Goal: Task Accomplishment & Management: Manage account settings

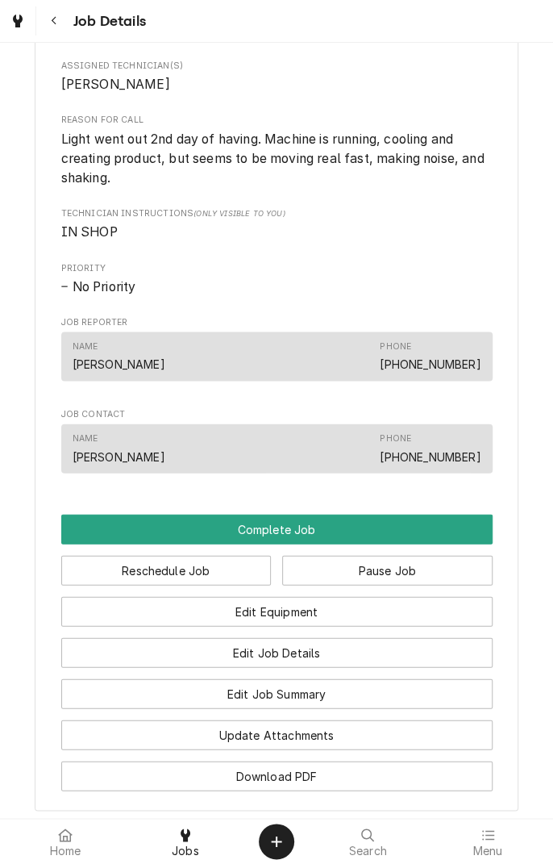
scroll to position [864, 0]
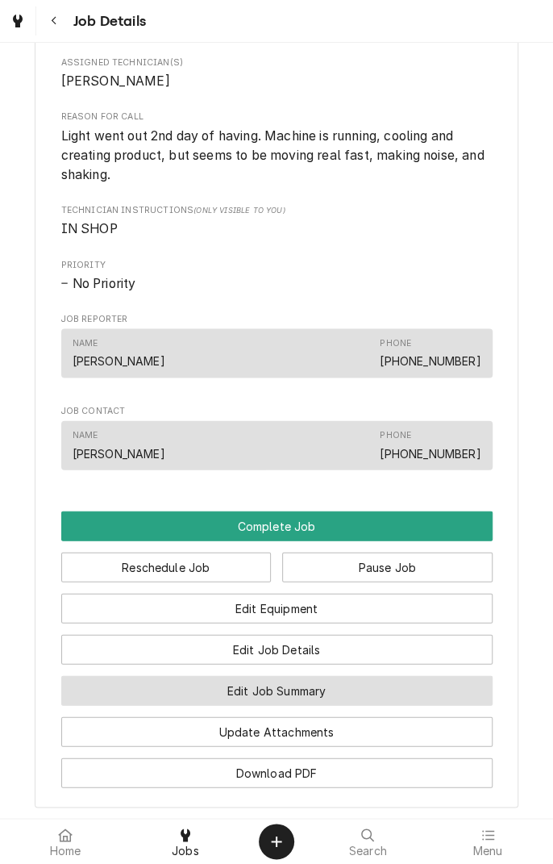
click at [362, 705] on button "Edit Job Summary" at bounding box center [276, 690] width 431 height 30
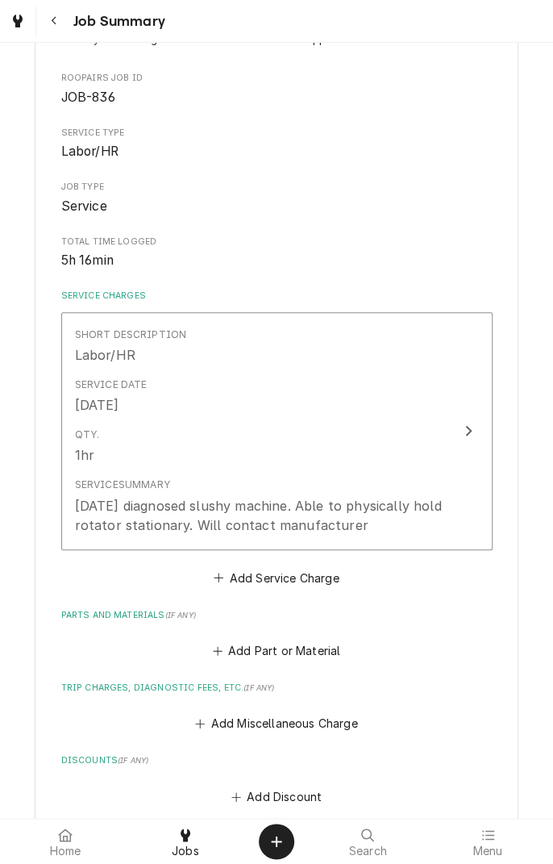
scroll to position [151, 0]
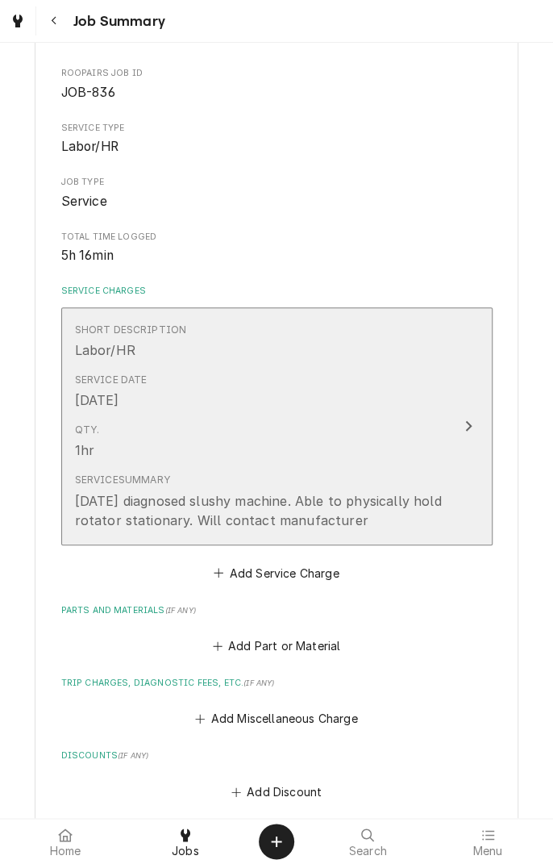
click at [373, 515] on div "[DATE] diagnosed slushy machine. Able to physically hold rotator stationary. Wi…" at bounding box center [260, 510] width 370 height 39
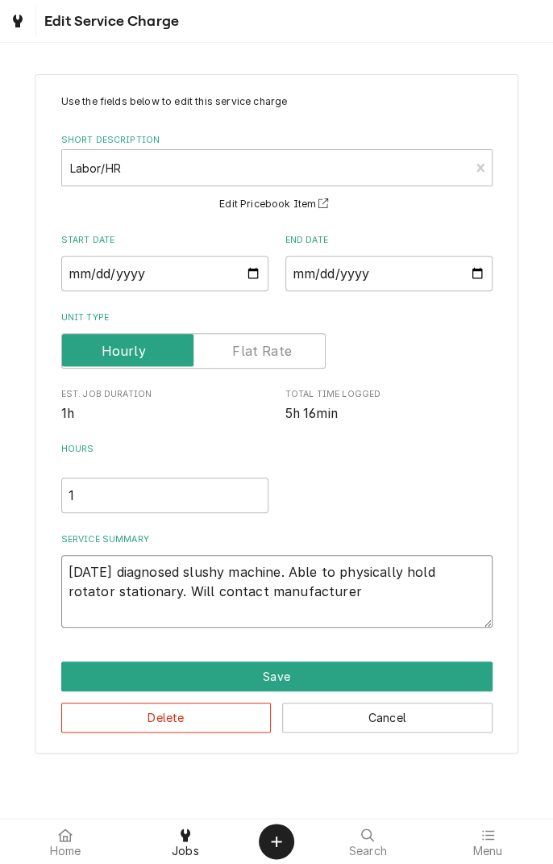
click at [327, 597] on textarea "[DATE] diagnosed slushy machine. Able to physically hold rotator stationary. Wi…" at bounding box center [276, 591] width 431 height 73
type textarea "x"
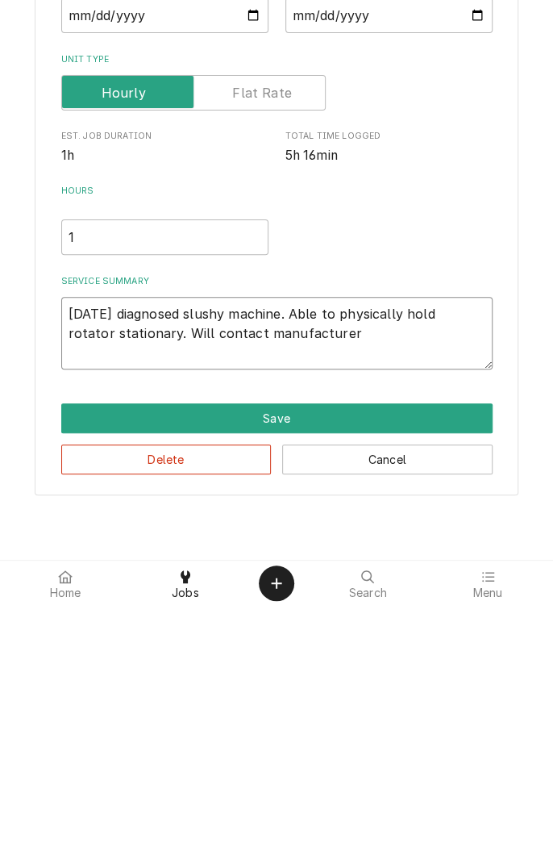
type textarea "[DATE] diagnosed slushy machine. Able to physically hold rotator stationary. Wi…"
type textarea "x"
type textarea "[DATE] diagnosed slushy machine. Able to physically hold rotator stationary. Wi…"
type textarea "x"
type textarea "[DATE] diagnosed slushy machine. Able to physically hold rotator stationary. Wi…"
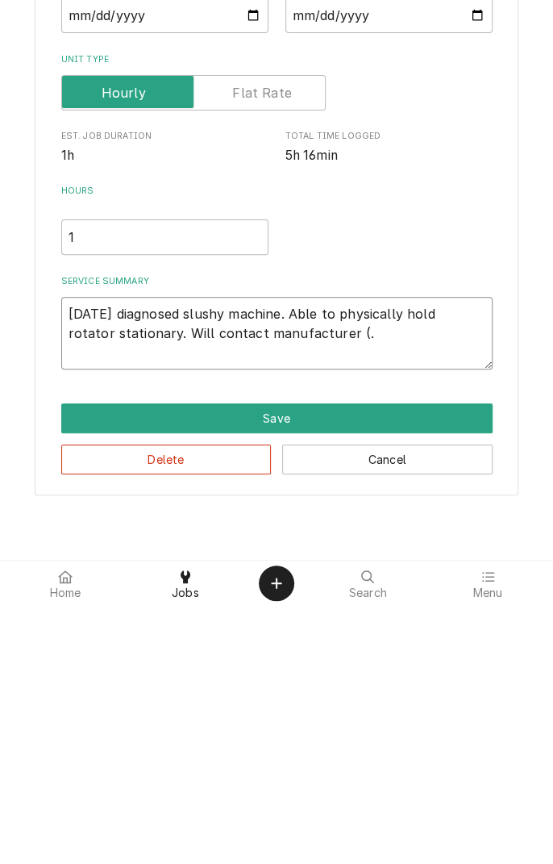
type textarea "x"
type textarea "[DATE] diagnosed slushy machine. Able to physically hold rotator stationary. Wi…"
type textarea "x"
type textarea "[DATE] diagnosed slushy machine. Able to physically hold rotator stationary. Wi…"
type textarea "x"
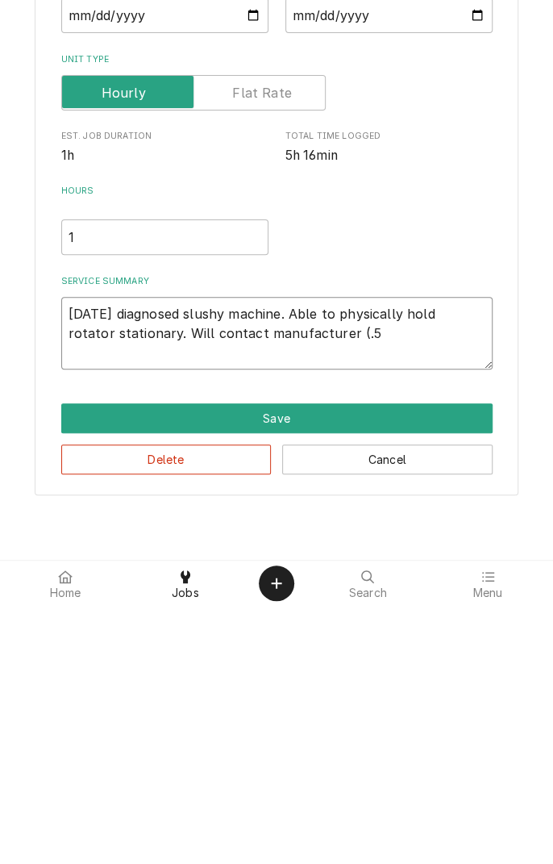
type textarea "[DATE] diagnosed slushy machine. Able to physically hold rotator stationary. Wi…"
type textarea "x"
type textarea "[DATE] diagnosed slushy machine. Able to physically hold rotator stationary. Wi…"
type textarea "x"
type textarea "[DATE] diagnosed slushy machine. Able to physically hold rotator stationary. Wi…"
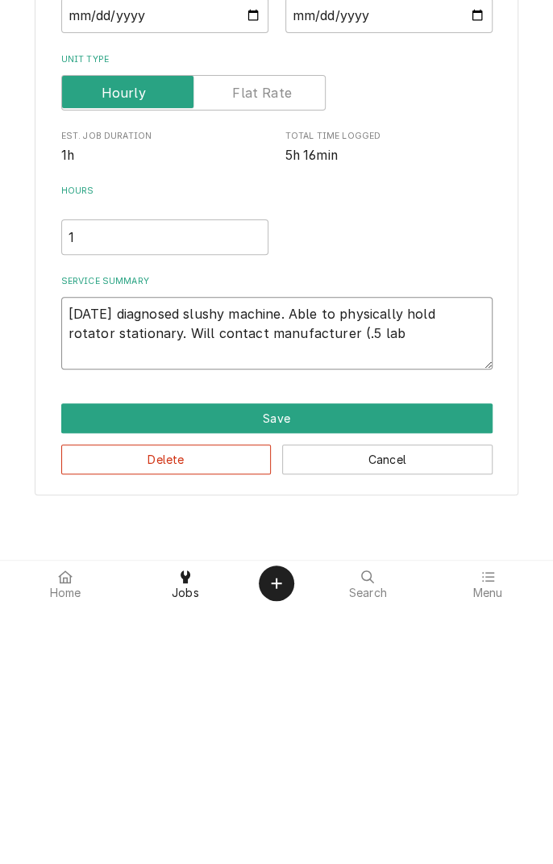
type textarea "x"
type textarea "[DATE] diagnosed slushy machine. Able to physically hold rotator stationary. Wi…"
type textarea "x"
type textarea "[DATE] diagnosed slushy machine. Able to physically hold rotator stationary. Wi…"
type textarea "x"
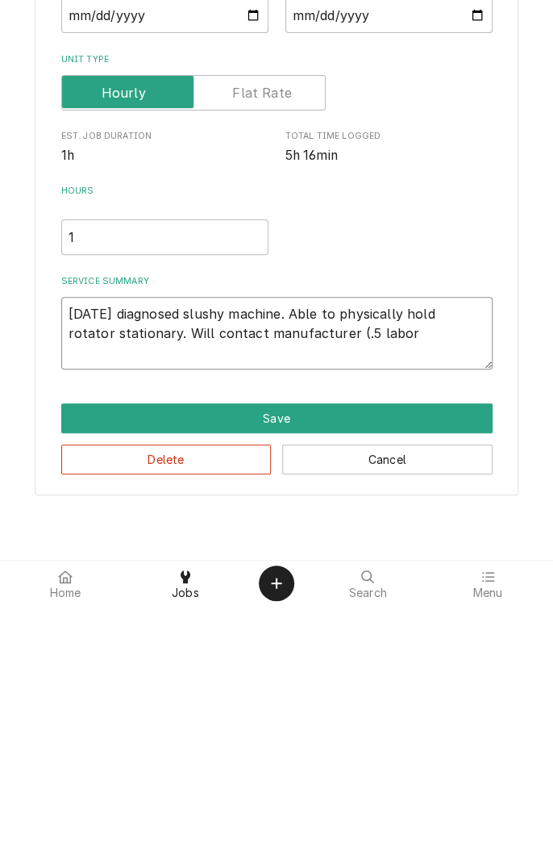
type textarea "[DATE] diagnosed slushy machine. Able to physically hold rotator stationary. Wi…"
type textarea "x"
type textarea "8/16/25 diagnosed slushy machine. Able to physically hold rotator stationary. W…"
type textarea "x"
type textarea "8/16/25 diagnosed slushy machine. Able to physically hold rotator stationary. W…"
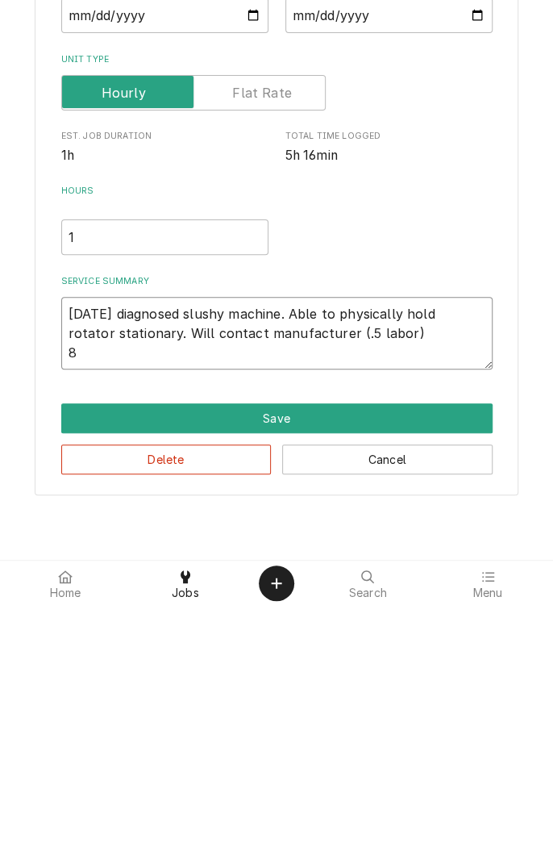
type textarea "x"
type textarea "8/16/25 diagnosed slushy machine. Able to physically hold rotator stationary. W…"
type textarea "x"
type textarea "8/16/25 diagnosed slushy machine. Able to physically hold rotator stationary. W…"
type textarea "x"
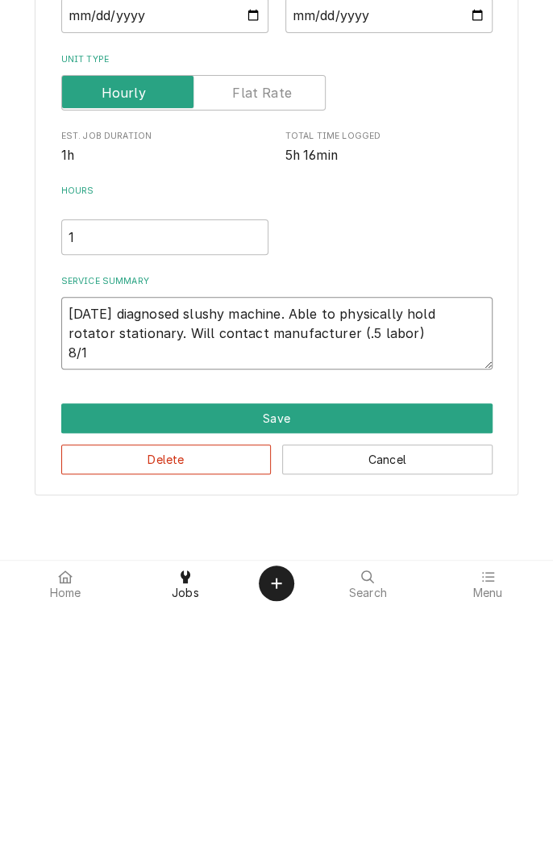
type textarea "8/16/25 diagnosed slushy machine. Able to physically hold rotator stationary. W…"
type textarea "x"
type textarea "8/16/25 diagnosed slushy machine. Able to physically hold rotator stationary. W…"
type textarea "x"
type textarea "8/16/25 diagnosed slushy machine. Able to physically hold rotator stationary. W…"
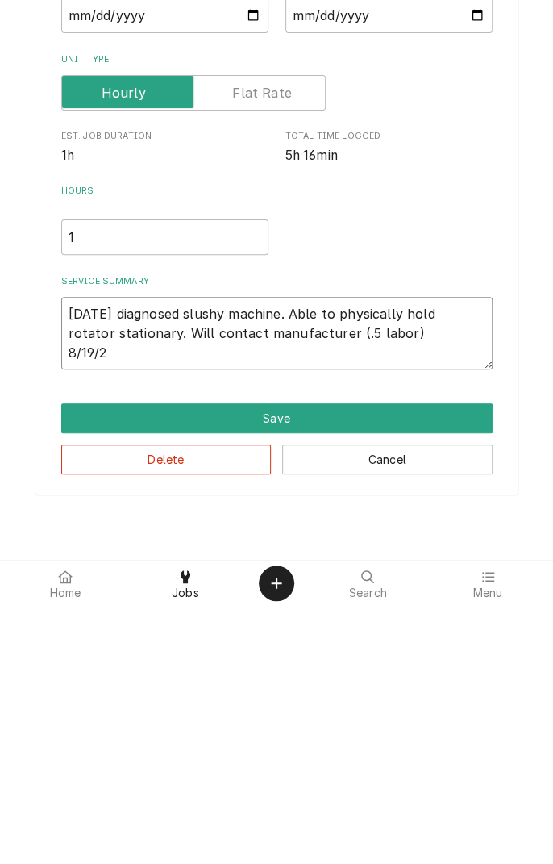
type textarea "x"
type textarea "8/16/25 diagnosed slushy machine. Able to physically hold rotator stationary. W…"
type textarea "x"
type textarea "8/16/25 diagnosed slushy machine. Able to physically hold rotator stationary. W…"
type textarea "x"
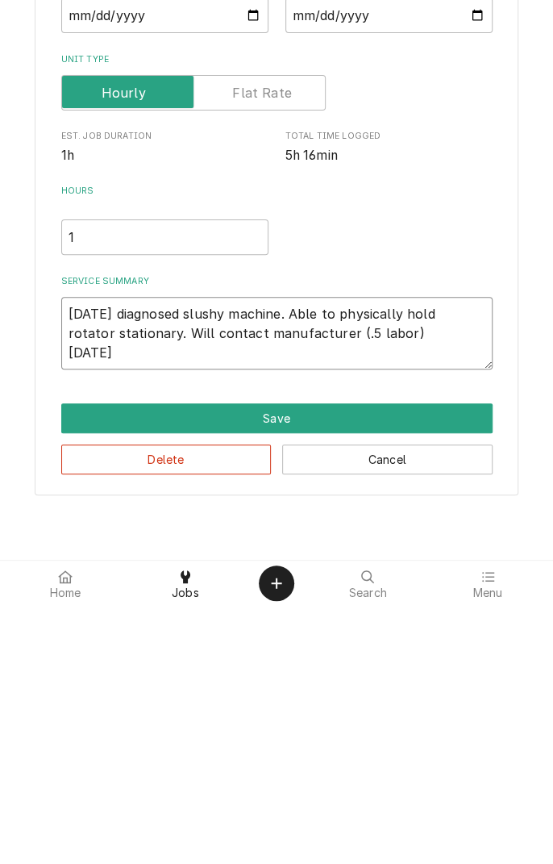
type textarea "8/16/25 diagnosed slushy machine. Able to physically hold rotator stationary. W…"
type textarea "x"
type textarea "8/16/25 diagnosed slushy machine. Able to physically hold rotator stationary. W…"
type textarea "x"
type textarea "8/16/25 diagnosed slushy machine. Able to physically hold rotator stationary. W…"
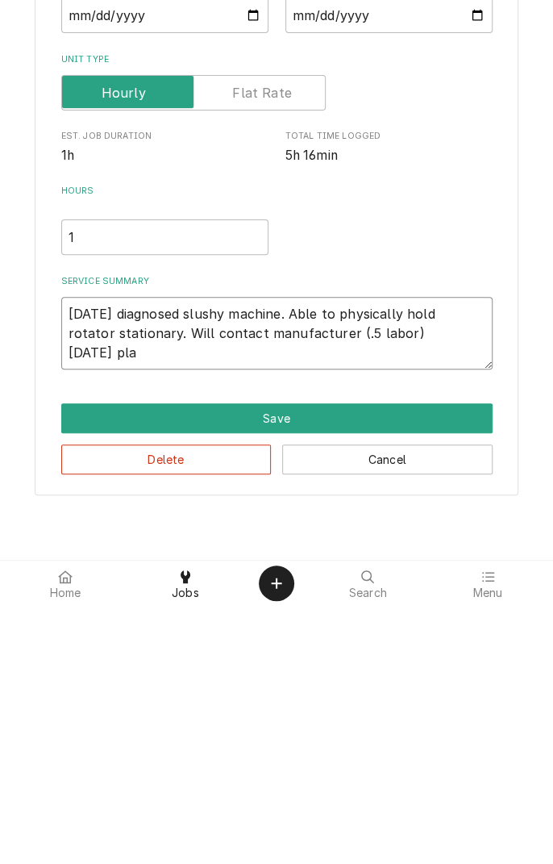
type textarea "x"
type textarea "8/16/25 diagnosed slushy machine. Able to physically hold rotator stationary. W…"
type textarea "x"
type textarea "8/16/25 diagnosed slushy machine. Able to physically hold rotator stationary. W…"
type textarea "x"
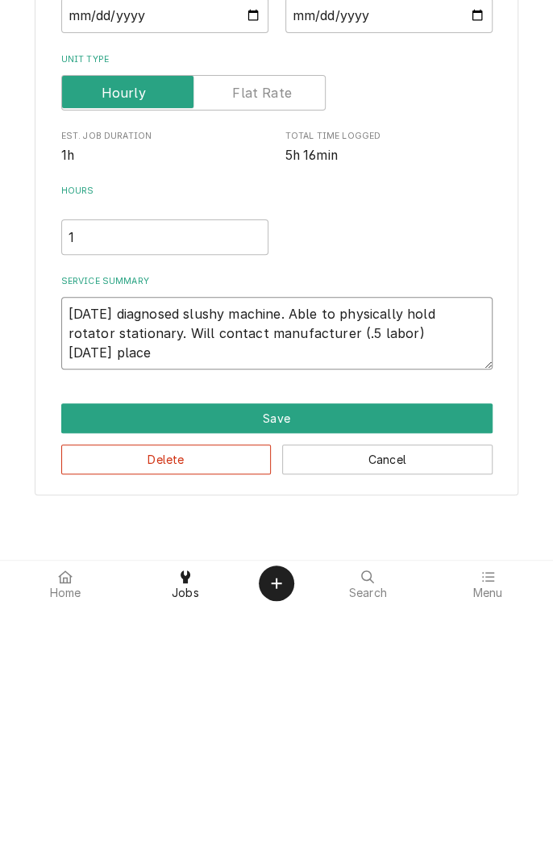
type textarea "8/16/25 diagnosed slushy machine. Able to physically hold rotator stationary. W…"
type textarea "x"
type textarea "8/16/25 diagnosed slushy machine. Able to physically hold rotator stationary. W…"
type textarea "x"
type textarea "8/16/25 diagnosed slushy machine. Able to physically hold rotator stationary. W…"
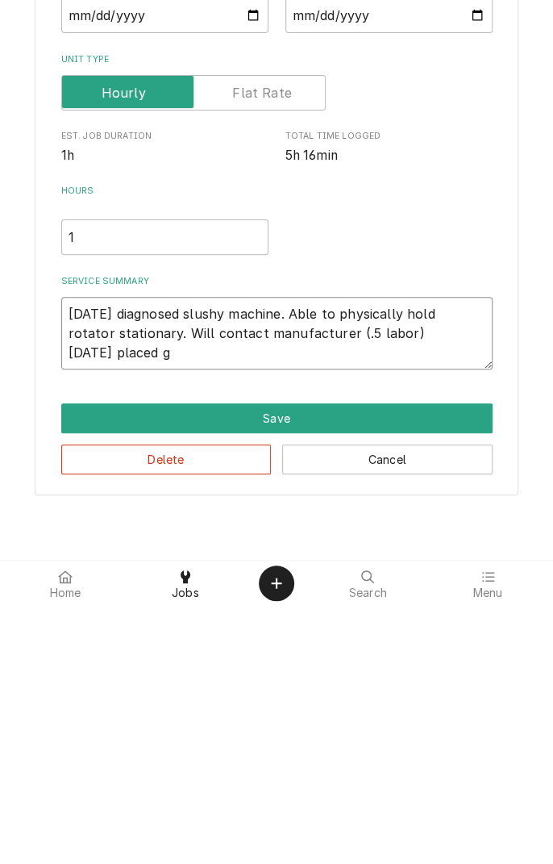
type textarea "x"
type textarea "8/16/25 diagnosed slushy machine. Able to physically hold rotator stationary. W…"
type textarea "x"
type textarea "8/16/25 diagnosed slushy machine. Able to physically hold rotator stationary. W…"
type textarea "x"
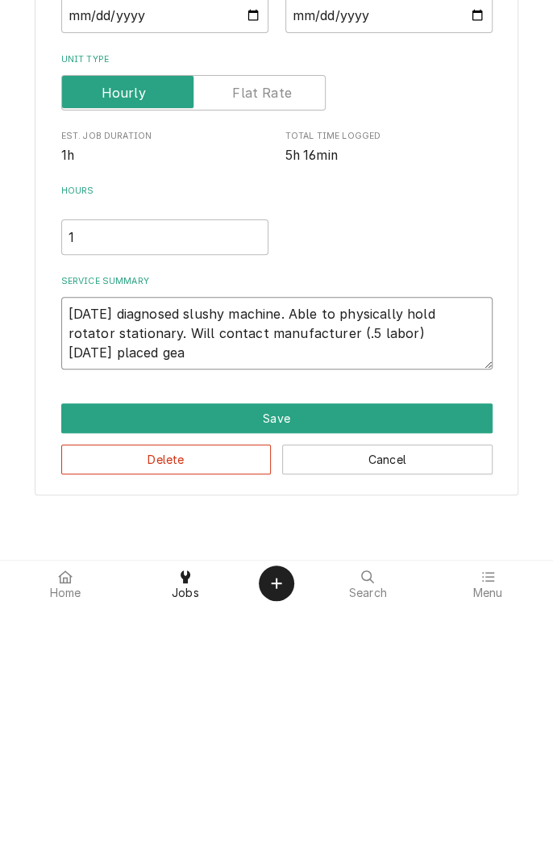
type textarea "8/16/25 diagnosed slushy machine. Able to physically hold rotator stationary. W…"
type textarea "x"
type textarea "8/16/25 diagnosed slushy machine. Able to physically hold rotator stationary. W…"
type textarea "x"
type textarea "8/16/25 diagnosed slushy machine. Able to physically hold rotator stationary. W…"
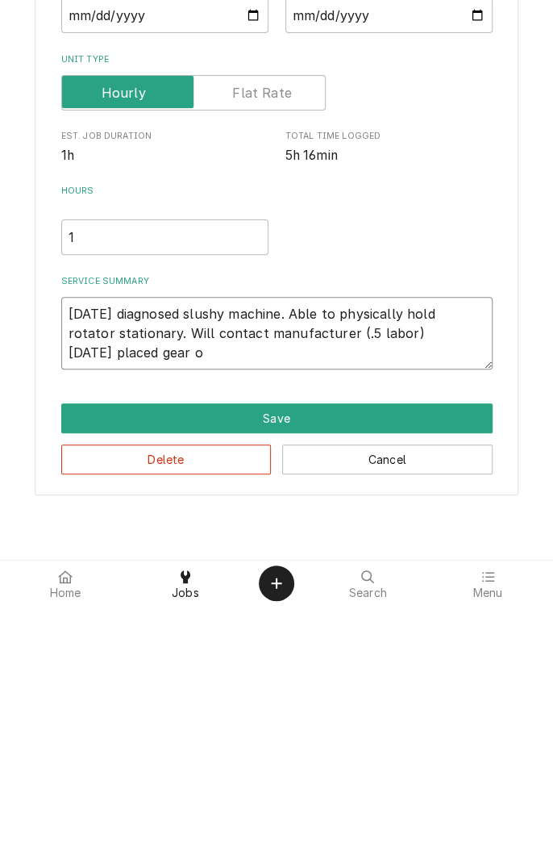
type textarea "x"
type textarea "8/16/25 diagnosed slushy machine. Able to physically hold rotator stationary. W…"
type textarea "x"
type textarea "8/16/25 diagnosed slushy machine. Able to physically hold rotator stationary. W…"
type textarea "x"
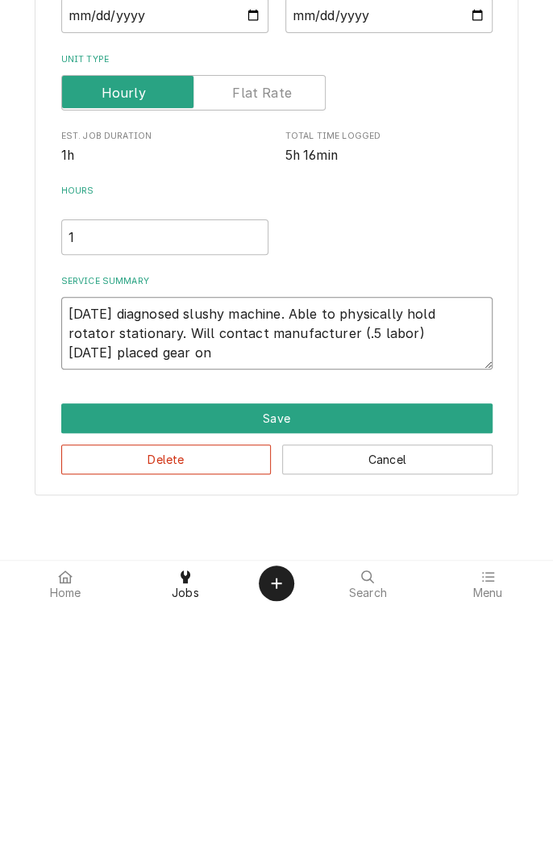
type textarea "8/16/25 diagnosed slushy machine. Able to physically hold rotator stationary. W…"
type textarea "x"
type textarea "8/16/25 diagnosed slushy machine. Able to physically hold rotator stationary. W…"
type textarea "x"
type textarea "8/16/25 diagnosed slushy machine. Able to physically hold rotator stationary. W…"
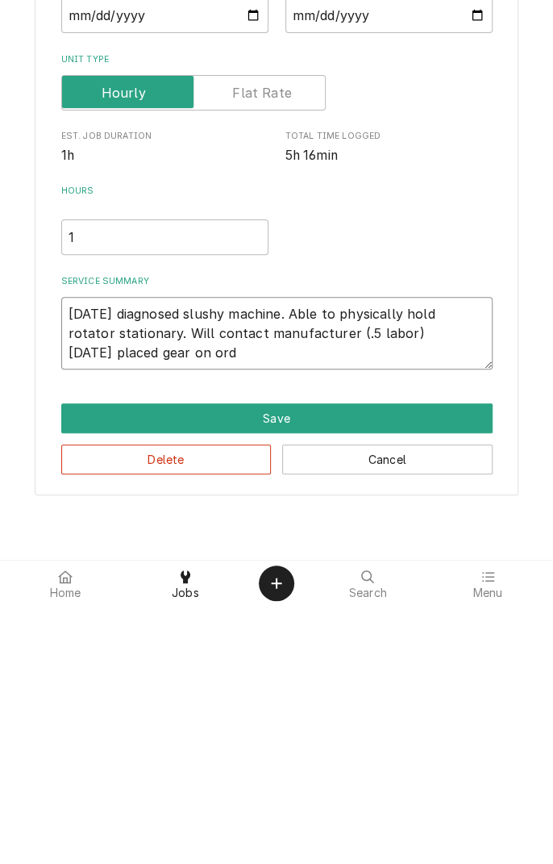
type textarea "x"
type textarea "8/16/25 diagnosed slushy machine. Able to physically hold rotator stationary. W…"
type textarea "x"
type textarea "8/16/25 diagnosed slushy machine. Able to physically hold rotator stationary. W…"
type textarea "x"
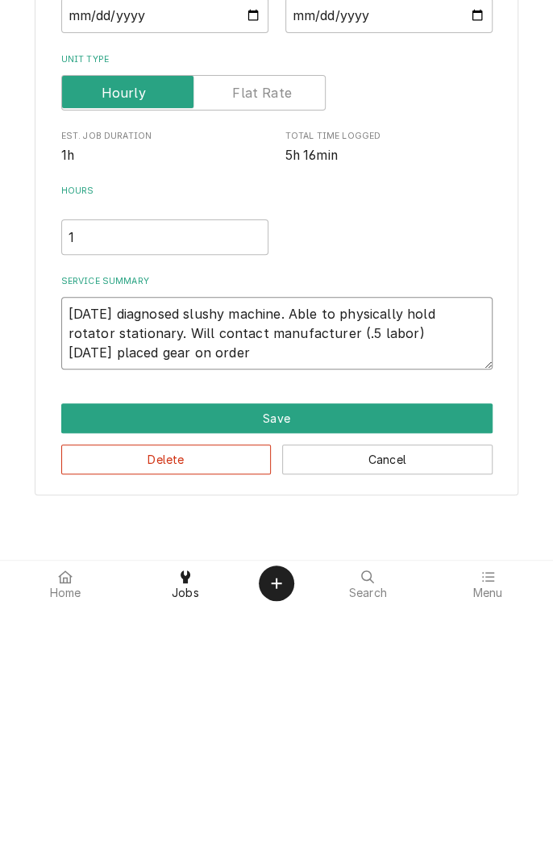
type textarea "8/16/25 diagnosed slushy machine. Able to physically hold rotator stationary. W…"
type textarea "x"
type textarea "8/16/25 diagnosed slushy machine. Able to physically hold rotator stationary. W…"
type textarea "x"
type textarea "8/16/25 diagnosed slushy machine. Able to physically hold rotator stationary. W…"
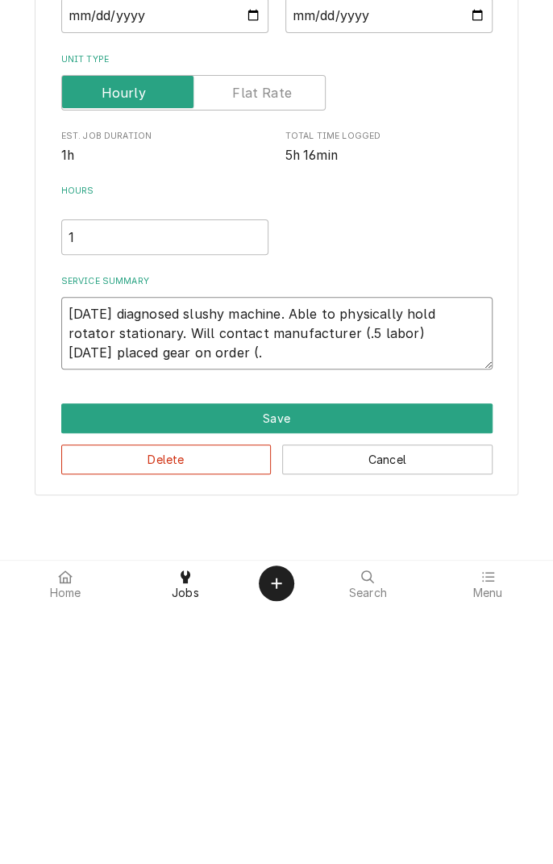
type textarea "x"
type textarea "8/16/25 diagnosed slushy machine. Able to physically hold rotator stationary. W…"
type textarea "x"
type textarea "8/16/25 diagnosed slushy machine. Able to physically hold rotator stationary. W…"
type textarea "x"
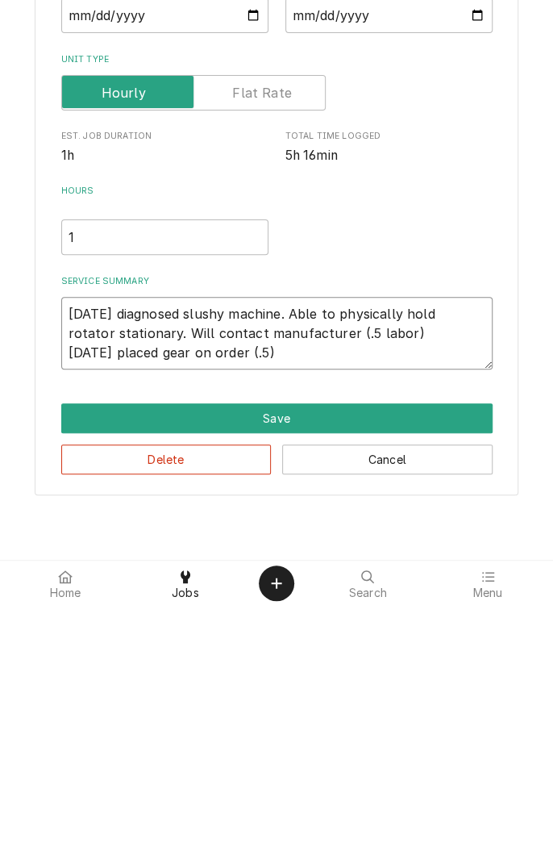
type textarea "8/16/25 diagnosed slushy machine. Able to physically hold rotator stationary. W…"
type textarea "x"
type textarea "8/16/25 diagnosed slushy machine. Able to physically hold rotator stationary. W…"
type textarea "x"
type textarea "8/16/25 diagnosed slushy machine. Able to physically hold rotator stationary. W…"
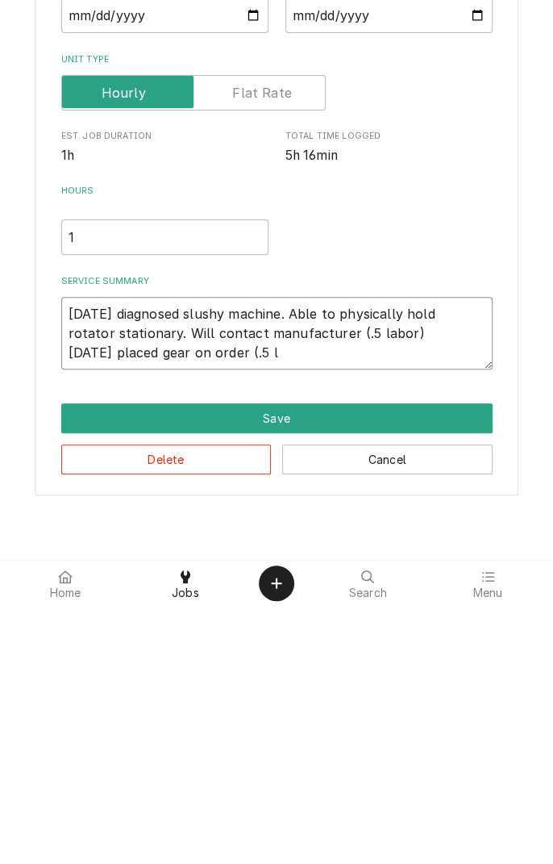
type textarea "x"
type textarea "8/16/25 diagnosed slushy machine. Able to physically hold rotator stationary. W…"
type textarea "x"
type textarea "8/16/25 diagnosed slushy machine. Able to physically hold rotator stationary. W…"
type textarea "x"
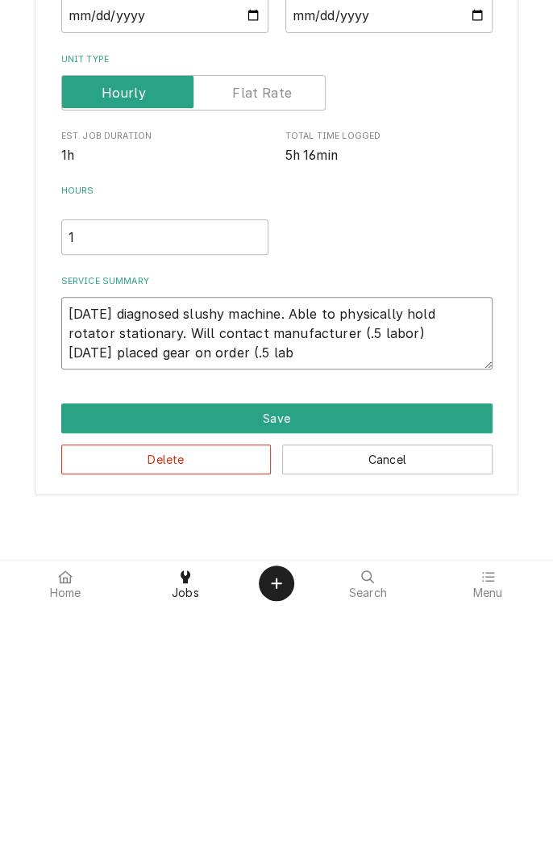
type textarea "8/16/25 diagnosed slushy machine. Able to physically hold rotator stationary. W…"
type textarea "x"
type textarea "8/16/25 diagnosed slushy machine. Able to physically hold rotator stationary. W…"
type textarea "x"
type textarea "8/16/25 diagnosed slushy machine. Able to physically hold rotator stationary. W…"
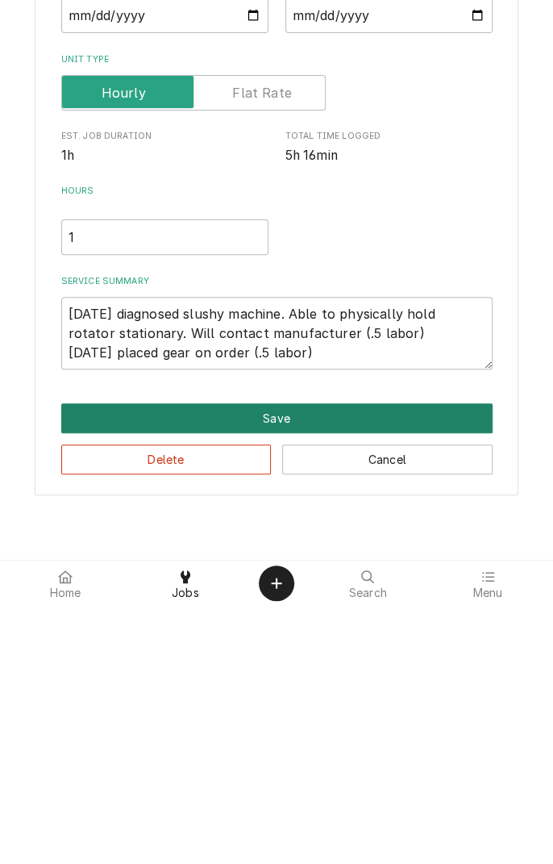
click at [302, 674] on button "Save" at bounding box center [276, 676] width 431 height 30
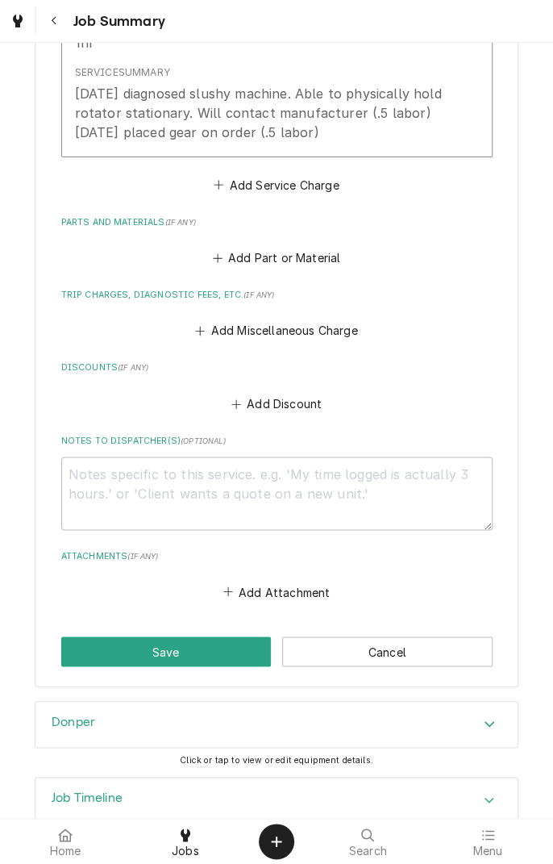
scroll to position [591, 0]
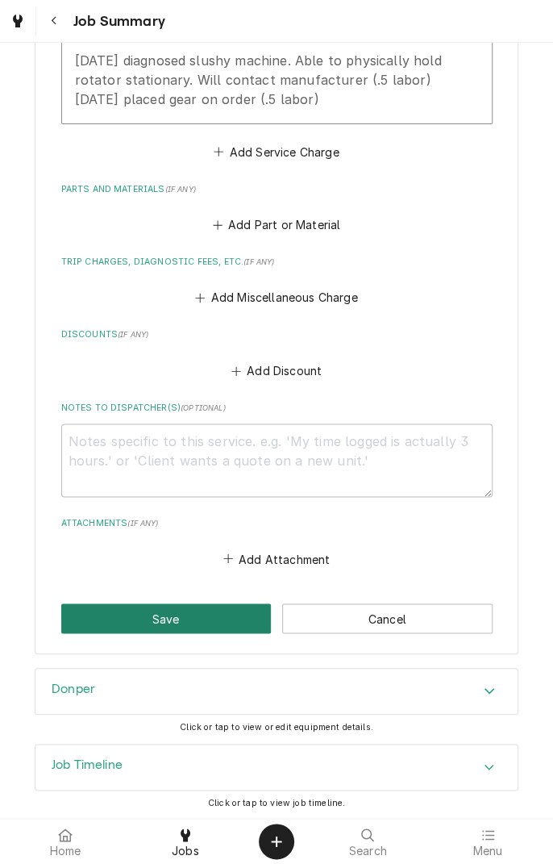
click at [192, 608] on button "Save" at bounding box center [166, 618] width 210 height 30
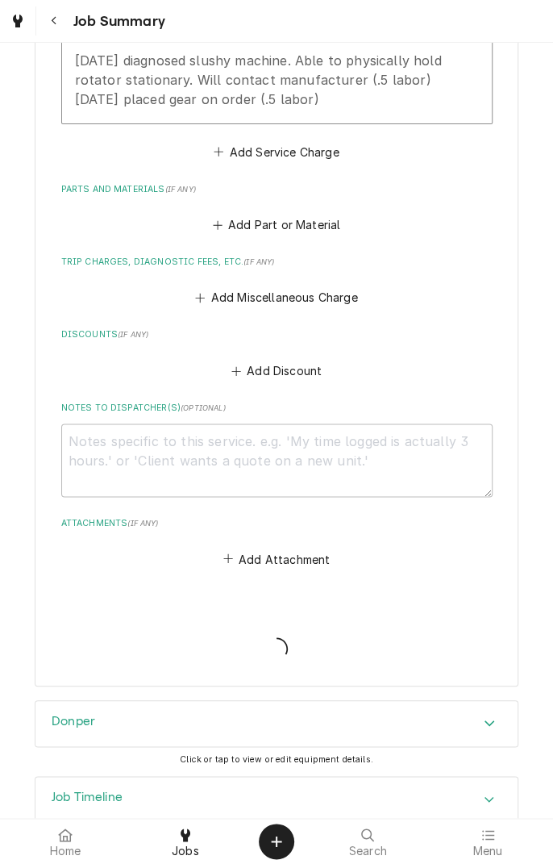
type textarea "x"
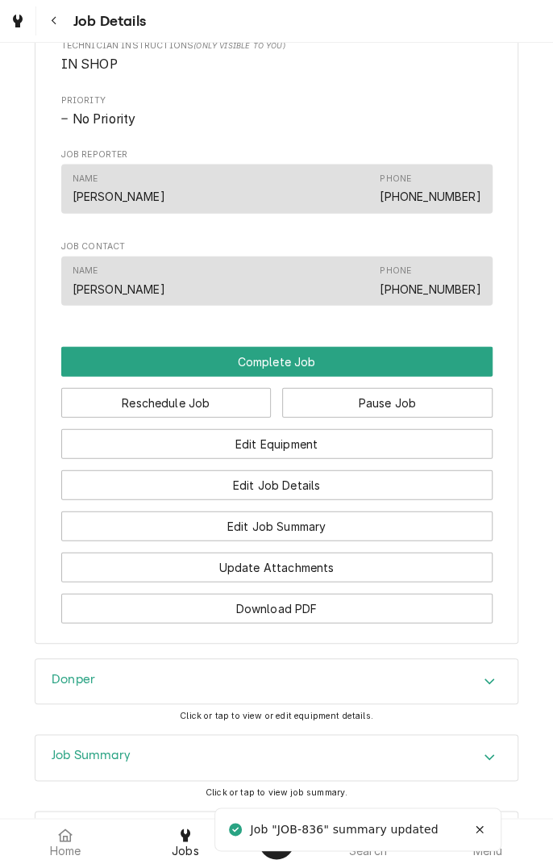
scroll to position [1045, 0]
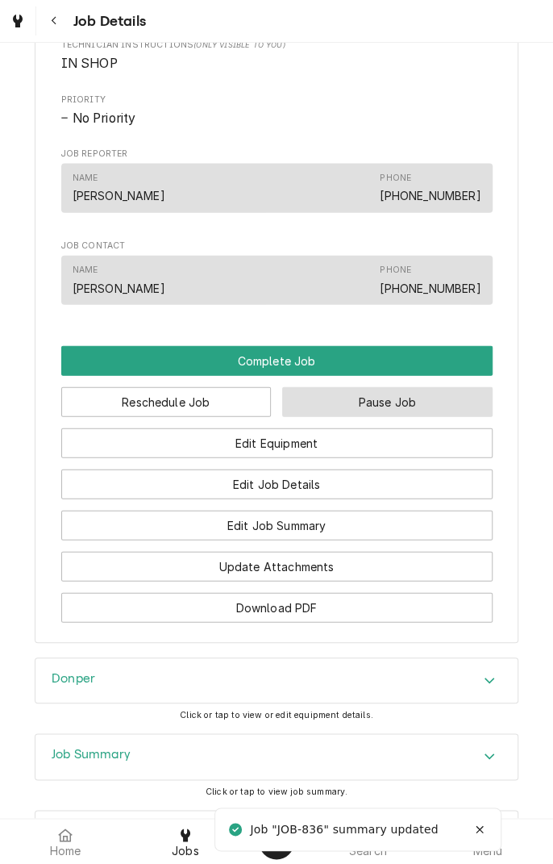
click at [410, 417] on button "Pause Job" at bounding box center [387, 402] width 210 height 30
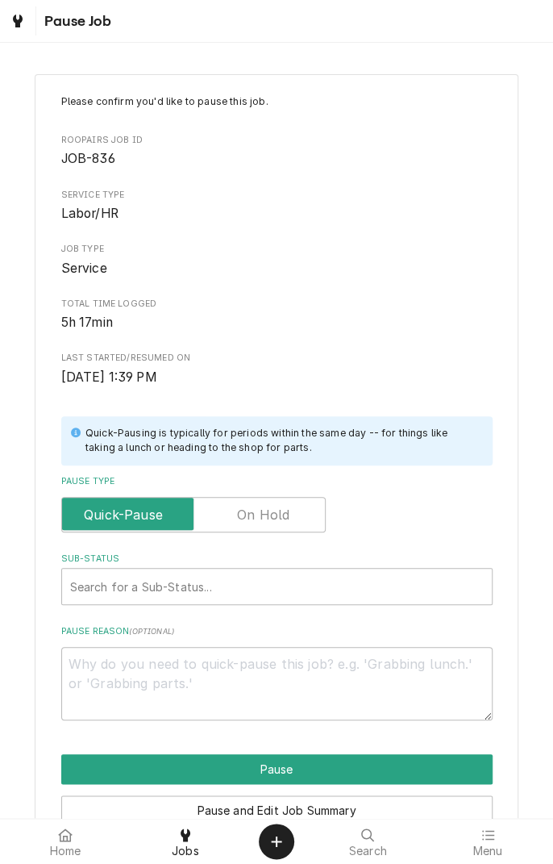
type textarea "x"
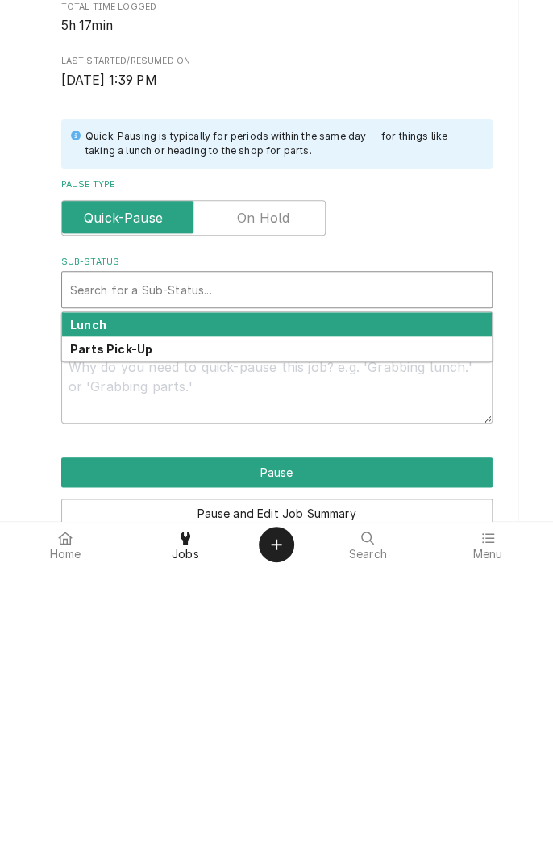
click at [268, 514] on label "Pause Type" at bounding box center [193, 514] width 265 height 35
click at [268, 514] on input "Pause Type" at bounding box center [194, 514] width 250 height 35
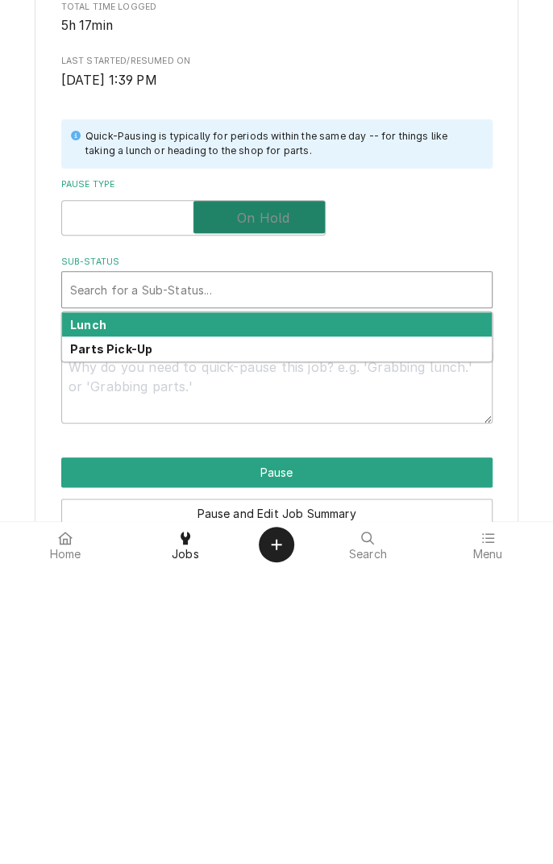
checkbox input "true"
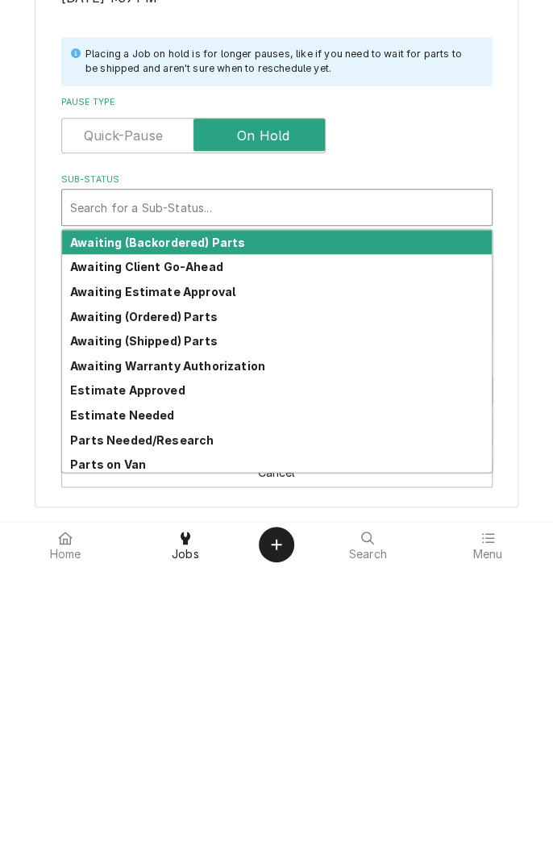
click at [145, 616] on strong "Awaiting (Ordered) Parts" at bounding box center [144, 613] width 148 height 14
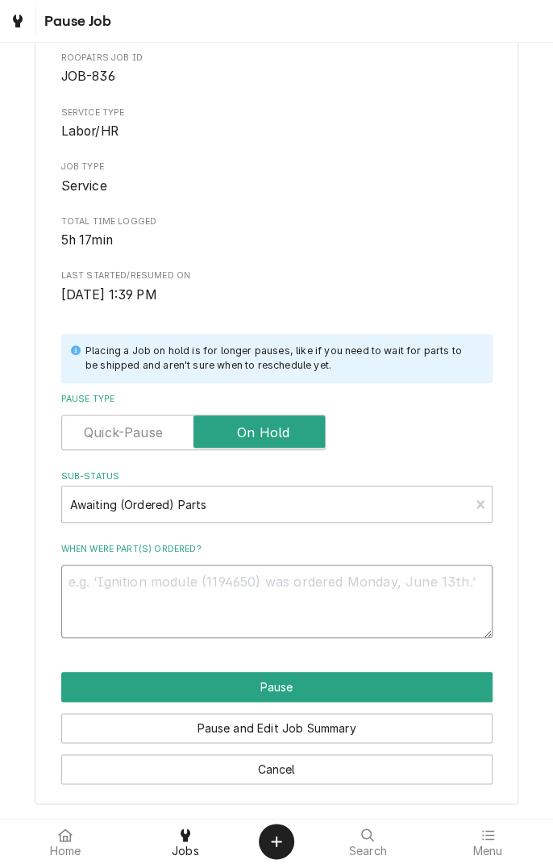
click at [209, 604] on textarea "When were part(s) ordered?" at bounding box center [276, 601] width 431 height 73
type textarea "x"
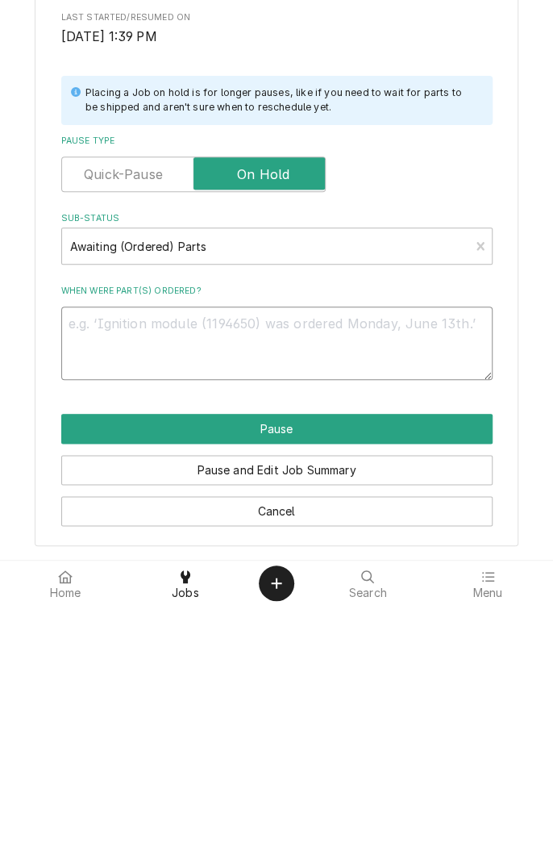
type textarea "G"
type textarea "x"
type textarea "Ge"
type textarea "x"
type textarea "Gea"
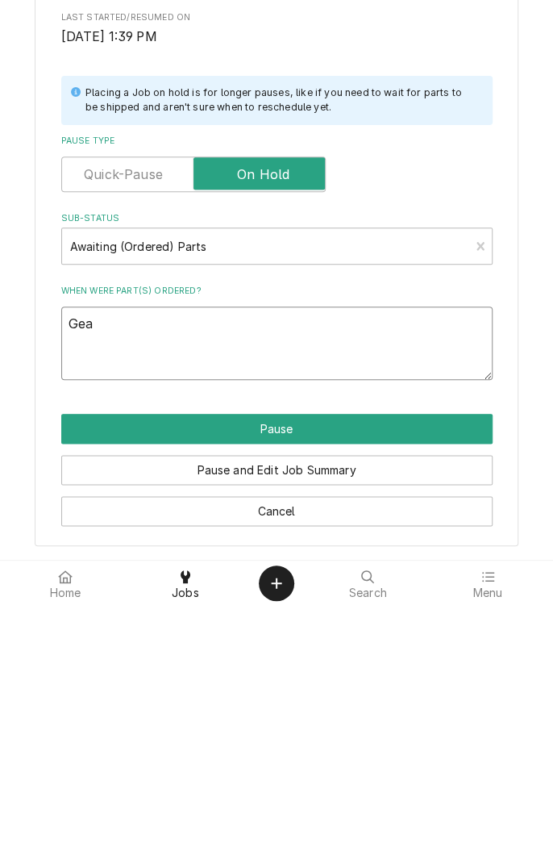
type textarea "x"
type textarea "Gear"
type textarea "x"
type textarea "Gear"
type textarea "x"
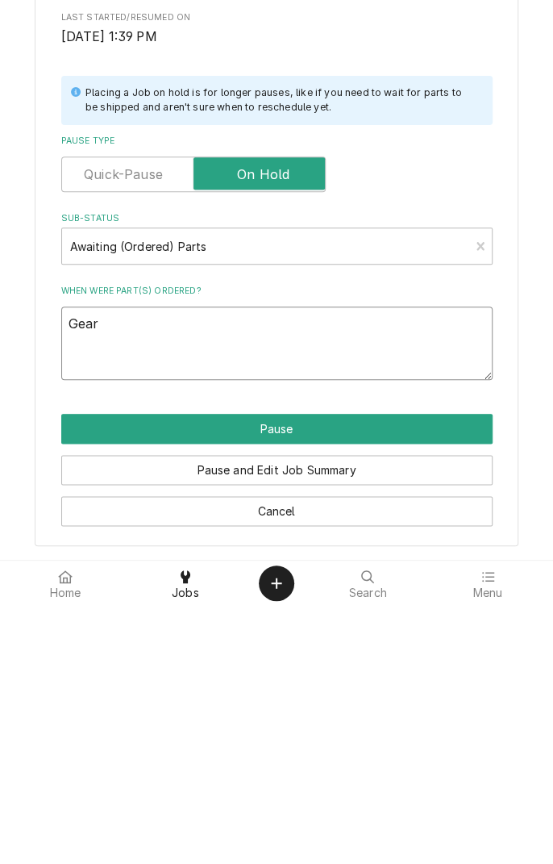
type textarea "Gear b"
type textarea "x"
type textarea "Gear bo"
type textarea "x"
type textarea "Gear box"
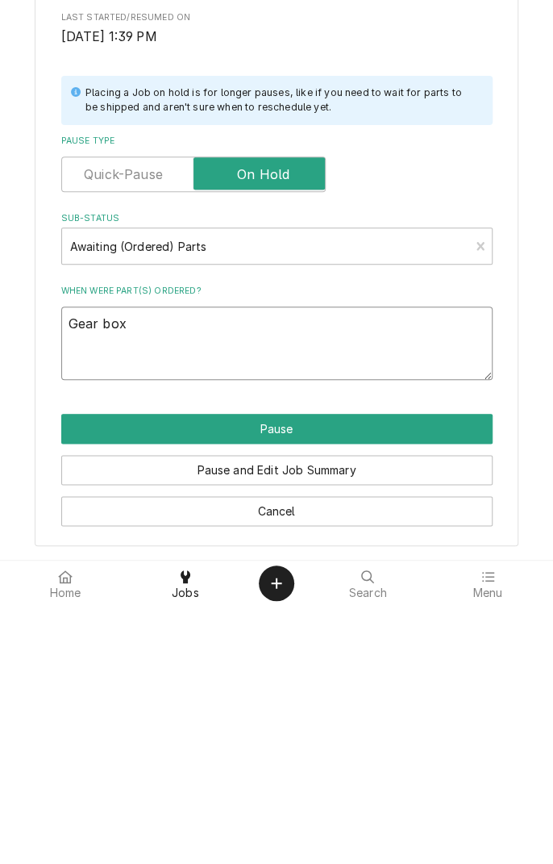
type textarea "x"
type textarea "Gear box"
type textarea "x"
type textarea "Gear box ("
type textarea "x"
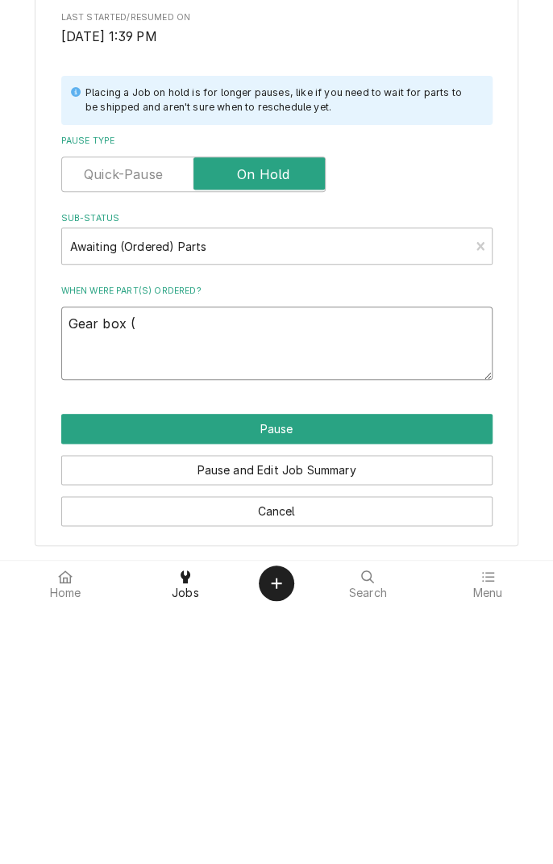
type textarea "Gear box (w"
type textarea "x"
type textarea "Gear box (wa"
type textarea "x"
type textarea "Gear box (war"
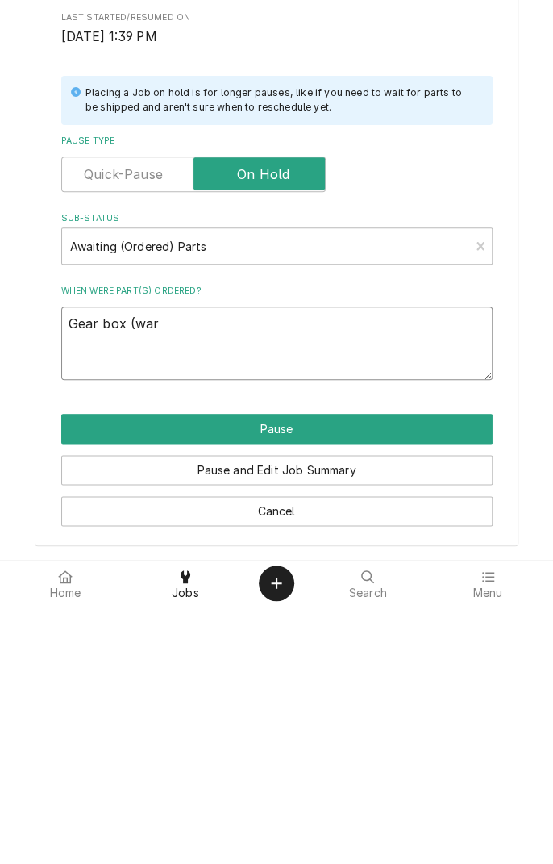
type textarea "x"
type textarea "Gear box (warr"
type textarea "x"
type textarea "Gear box (warranty"
type textarea "x"
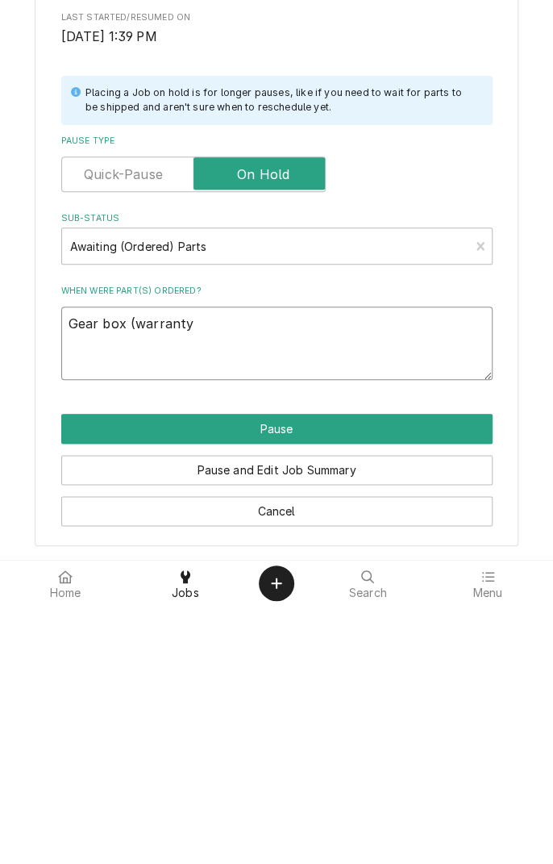
type textarea "Gear box (warranty)"
type textarea "x"
type textarea "Gear box (warranty)"
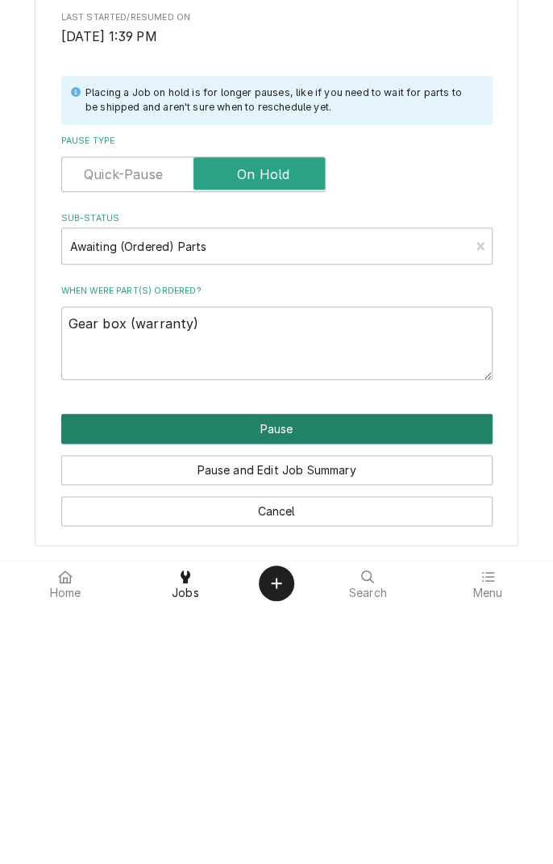
click at [370, 689] on button "Pause" at bounding box center [276, 687] width 431 height 30
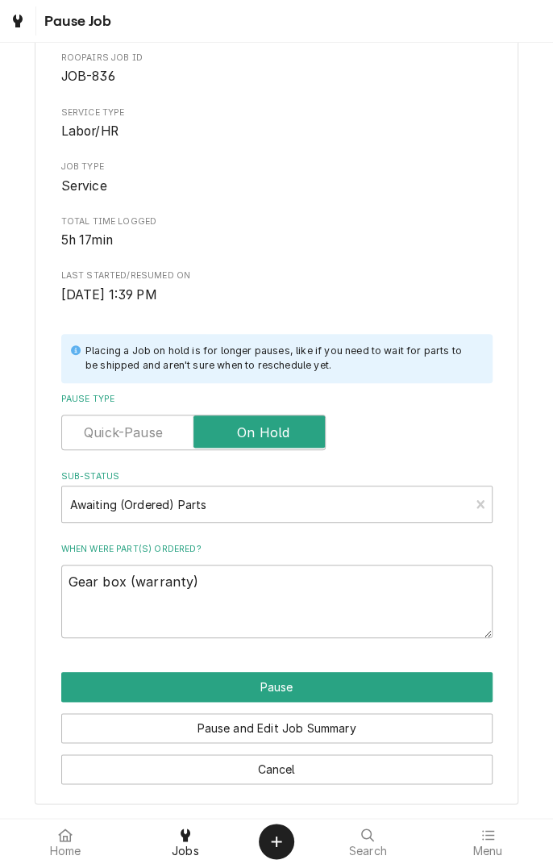
type textarea "x"
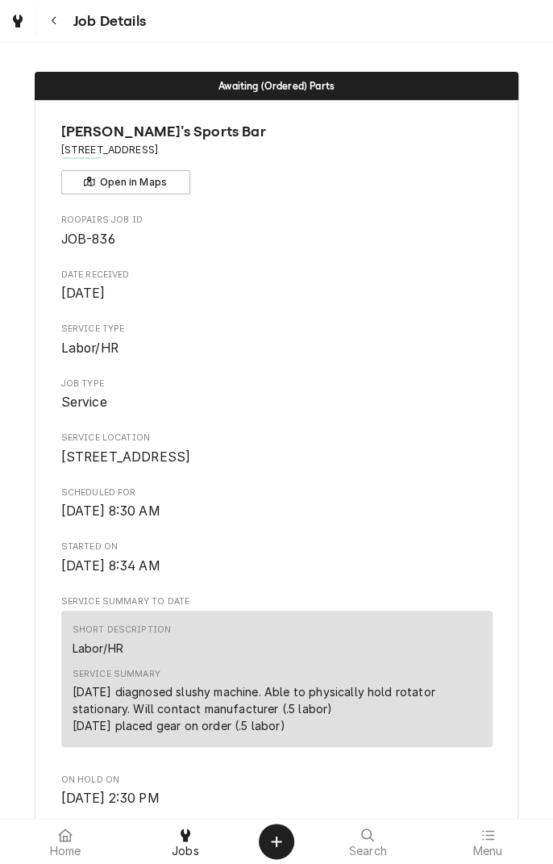
click at [62, 26] on button "Navigate back" at bounding box center [54, 20] width 29 height 29
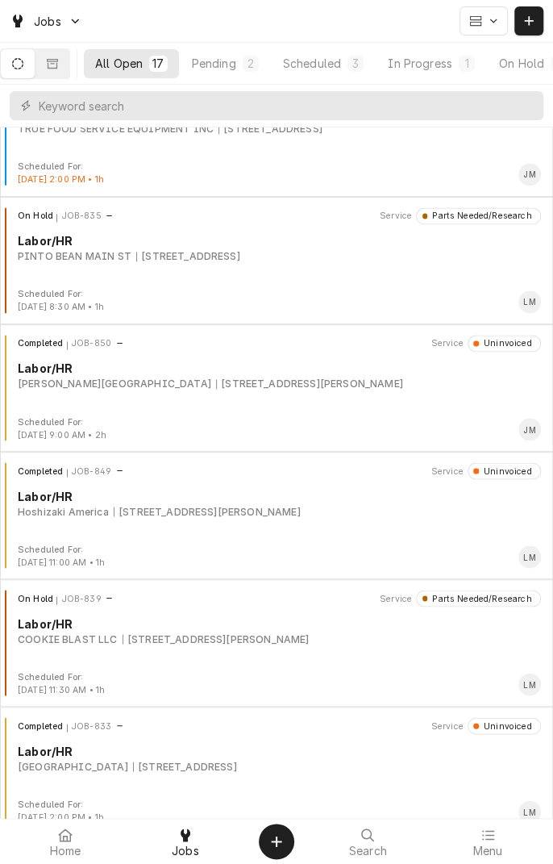
scroll to position [700, 0]
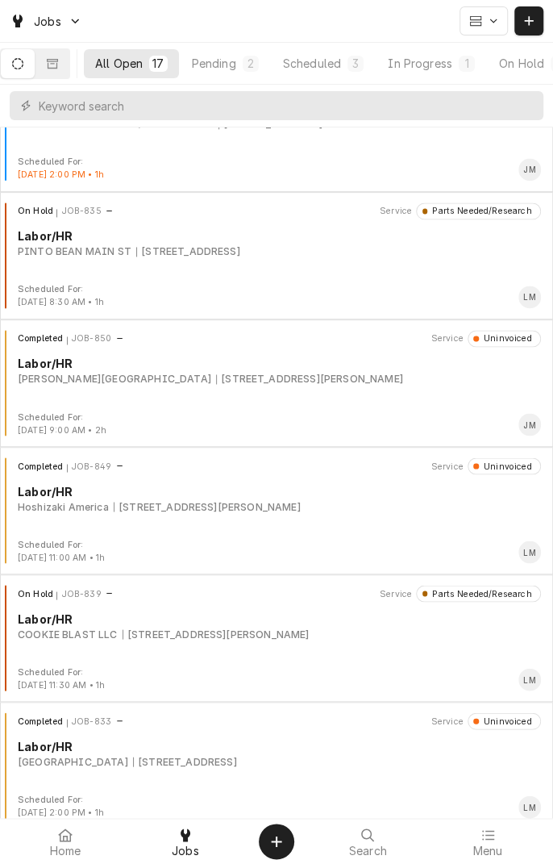
click at [204, 643] on div "On Hold JOB-839 Service Parts Needed/Research Labor/HR COOKIE BLAST LLC 7800 N …" at bounding box center [276, 625] width 540 height 81
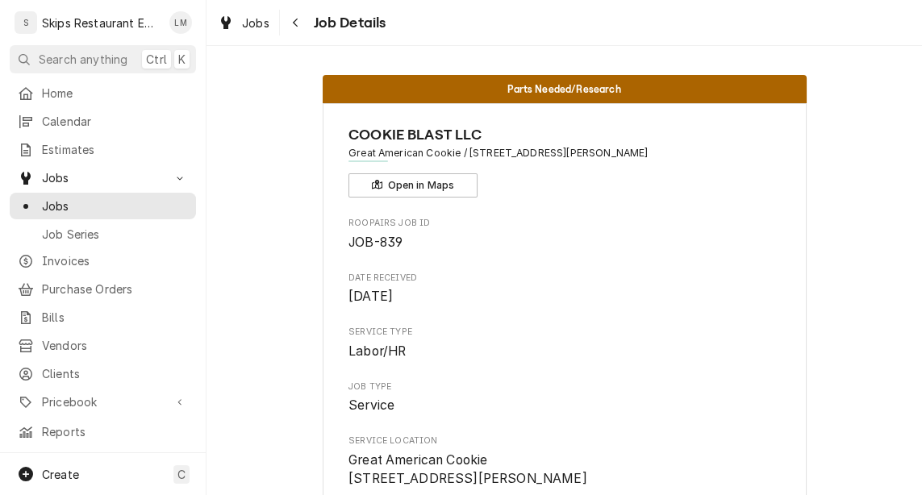
click at [6, 478] on div "Create C" at bounding box center [103, 474] width 206 height 42
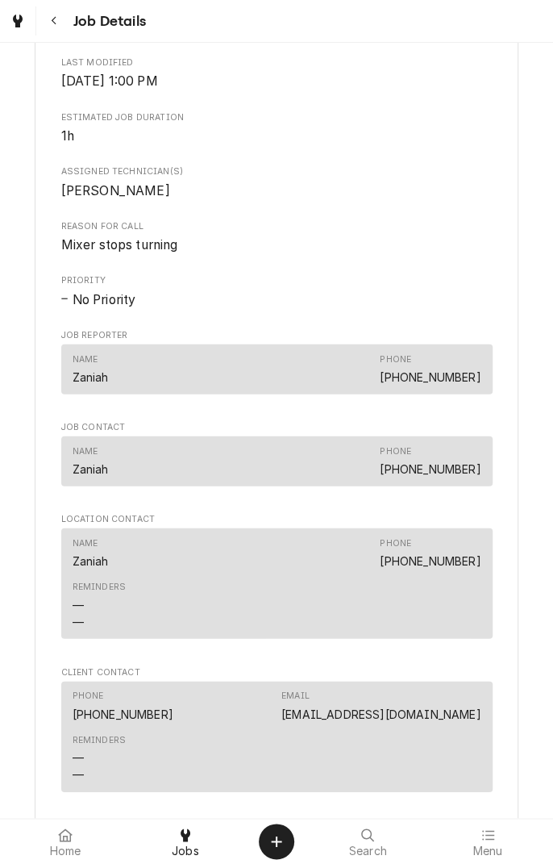
scroll to position [979, 0]
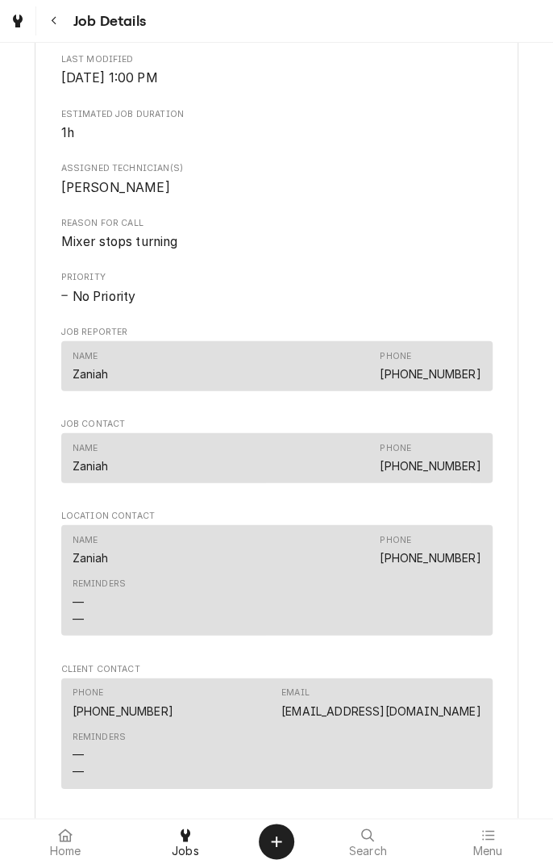
click at [53, 20] on icon "Navigate back" at bounding box center [54, 20] width 7 height 11
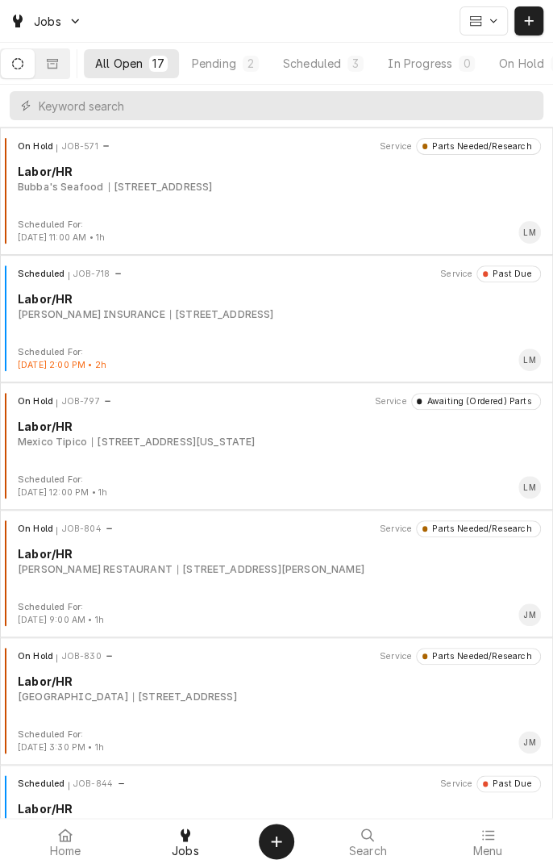
click at [236, 60] on div "Pending" at bounding box center [214, 63] width 44 height 17
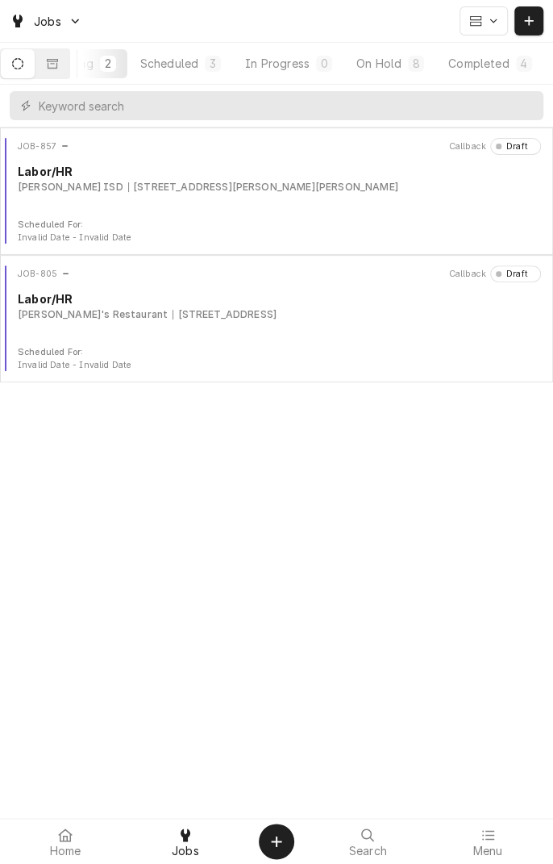
scroll to position [0, 150]
click at [397, 56] on div "On Hold" at bounding box center [378, 63] width 45 height 17
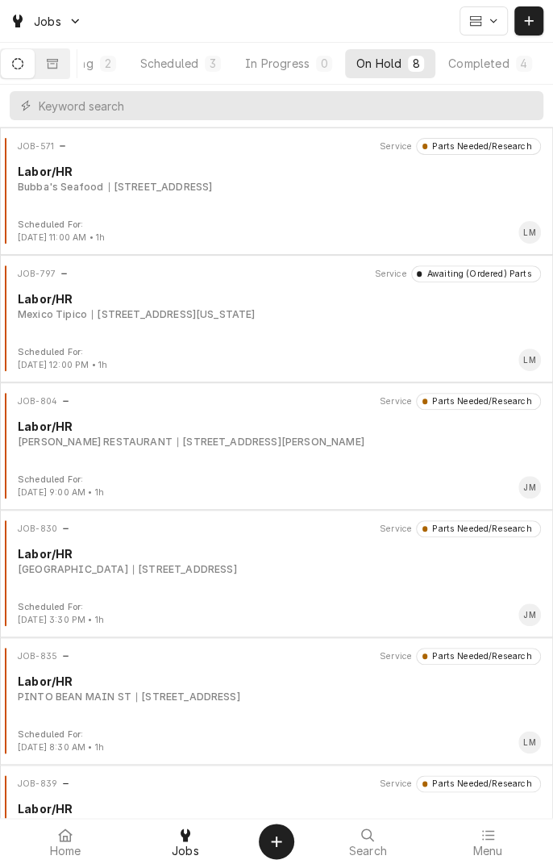
scroll to position [328, 0]
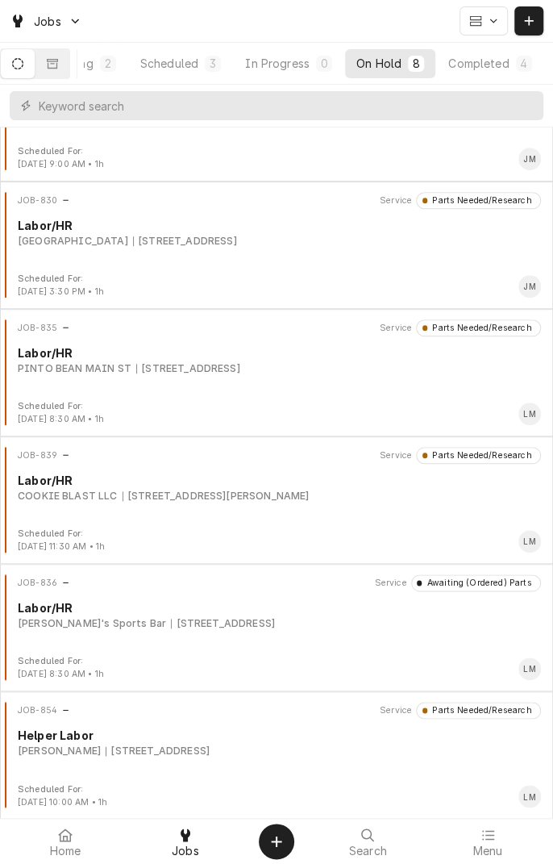
click at [179, 76] on button "Scheduled 3" at bounding box center [180, 63] width 103 height 29
